Goal: Transaction & Acquisition: Purchase product/service

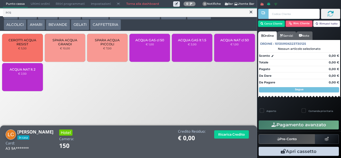
type input "acq"
click at [28, 71] on span "ACQUA NAT lt 2" at bounding box center [23, 69] width 26 height 4
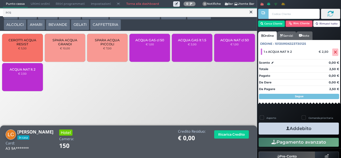
click at [298, 130] on button "Addebito" at bounding box center [298, 128] width 80 height 12
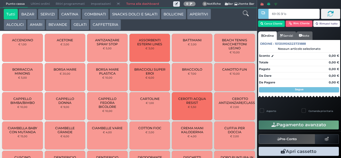
type input "69 05 5f bb"
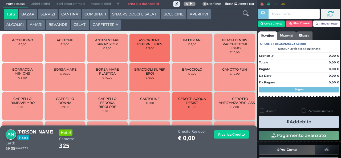
click at [246, 14] on icon at bounding box center [245, 13] width 6 height 6
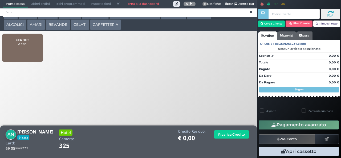
type input "fern"
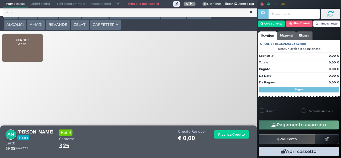
click at [21, 42] on span "FERNET" at bounding box center [22, 40] width 13 height 4
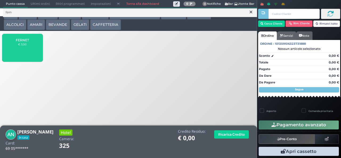
click at [22, 42] on span "FERNET" at bounding box center [22, 40] width 13 height 4
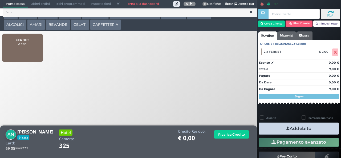
click at [310, 130] on button "Addebito" at bounding box center [298, 128] width 80 height 12
